Goal: Navigation & Orientation: Find specific page/section

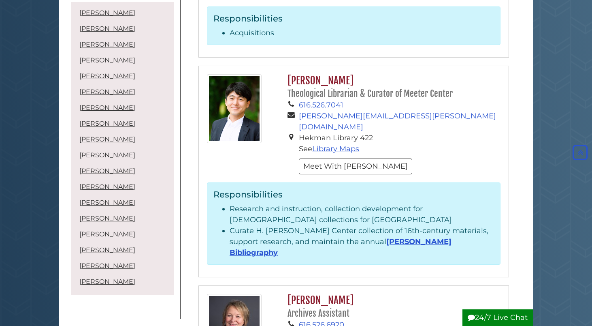
scroll to position [445, 0]
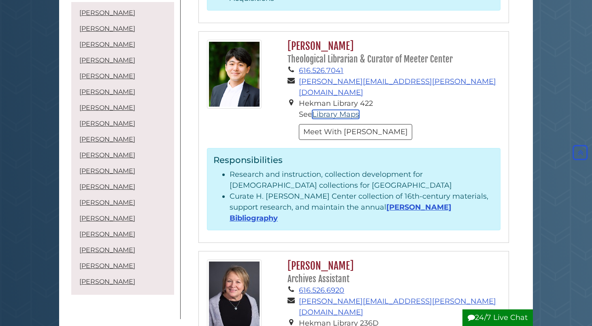
click at [330, 110] on link "Library Maps" at bounding box center [335, 114] width 47 height 9
